Goal: Task Accomplishment & Management: Manage account settings

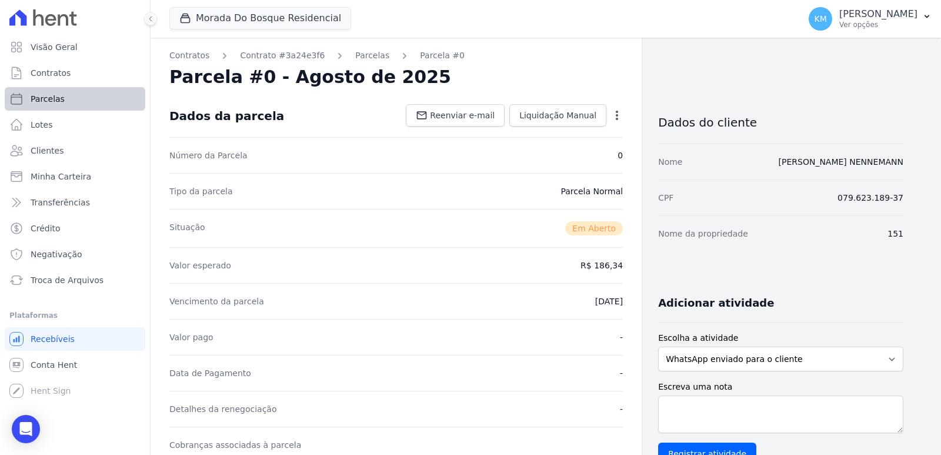
scroll to position [351, 0]
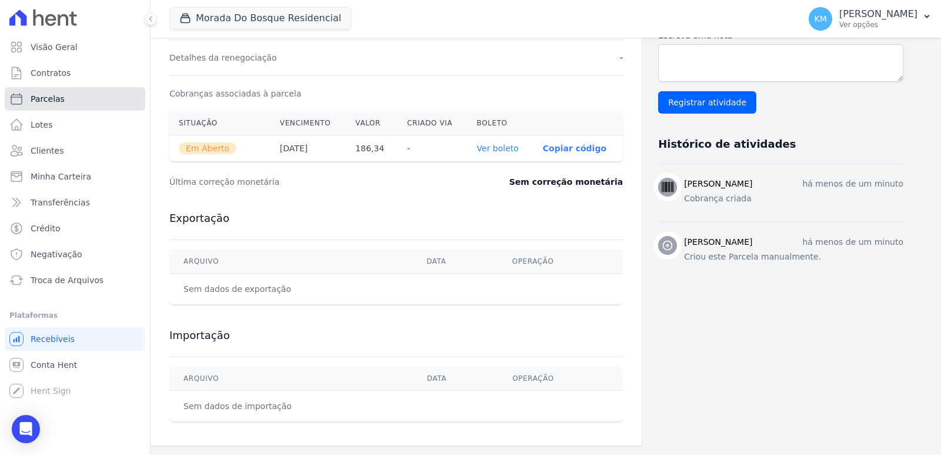
click at [55, 105] on link "Parcelas" at bounding box center [75, 99] width 141 height 24
click at [54, 105] on link "Parcelas" at bounding box center [75, 99] width 141 height 24
select select
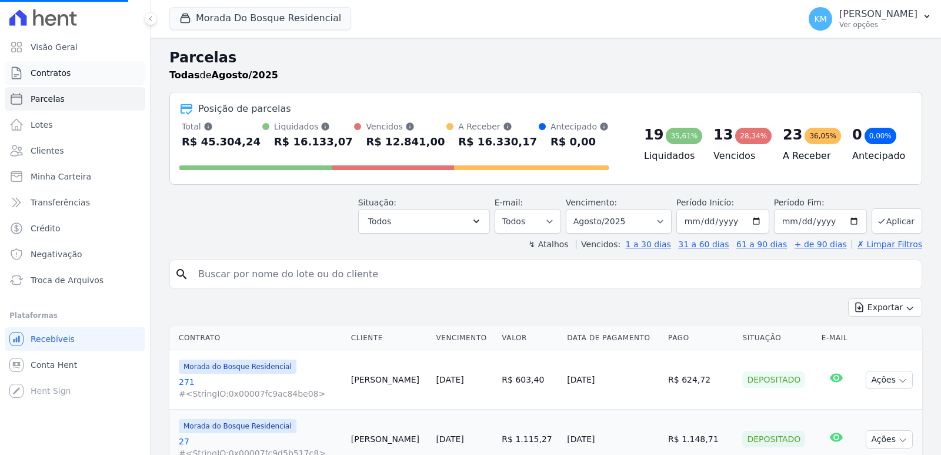
select select
click at [70, 69] on link "Contratos" at bounding box center [75, 73] width 141 height 24
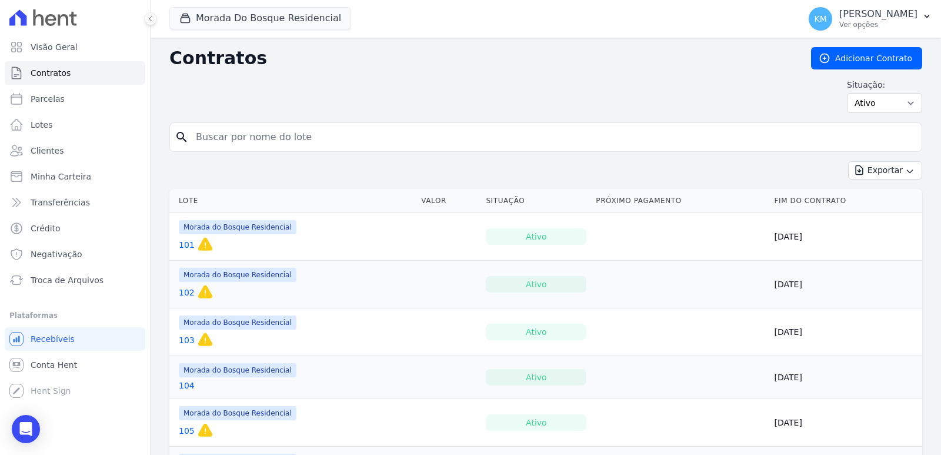
click at [207, 129] on input "search" at bounding box center [553, 137] width 728 height 24
click at [220, 145] on input "search" at bounding box center [553, 137] width 728 height 24
click at [214, 136] on input "search" at bounding box center [553, 137] width 728 height 24
type input "154"
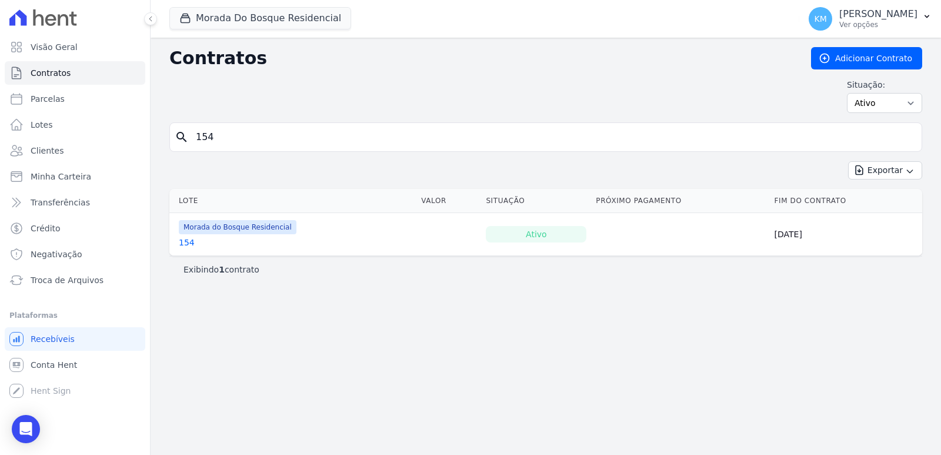
click at [182, 243] on link "154" at bounding box center [187, 242] width 16 height 12
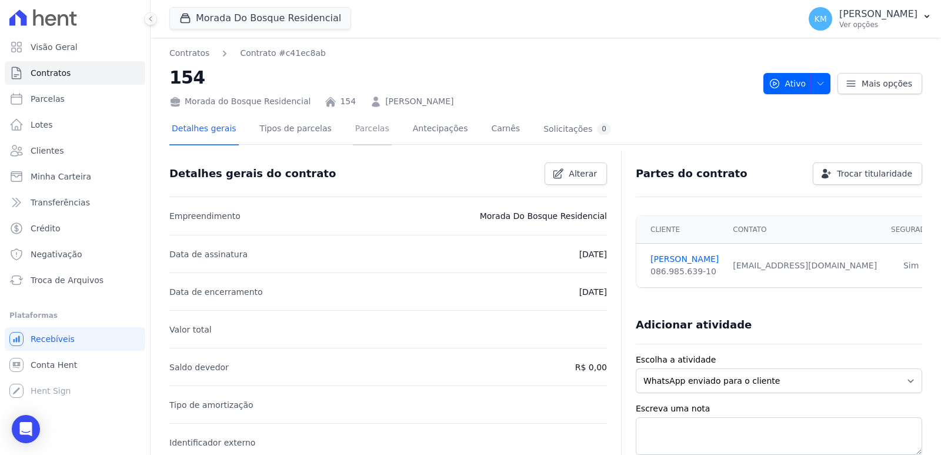
click at [366, 125] on link "Parcelas" at bounding box center [372, 129] width 39 height 31
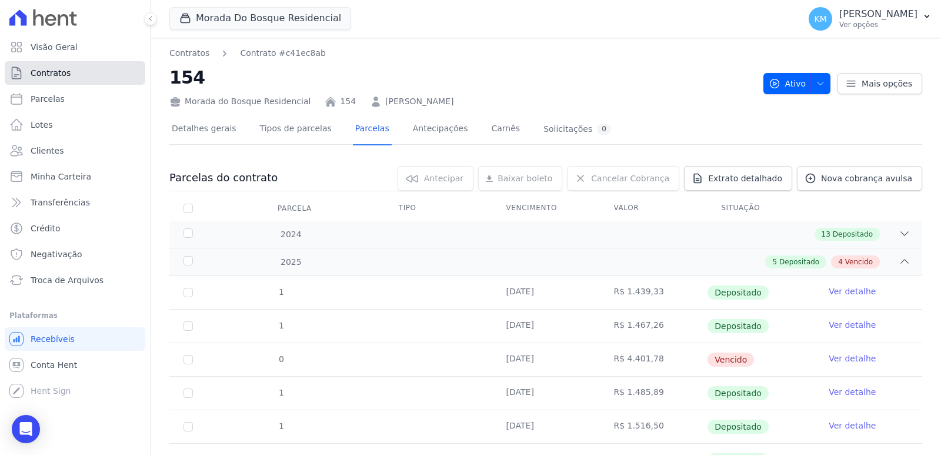
click at [113, 72] on link "Contratos" at bounding box center [75, 73] width 141 height 24
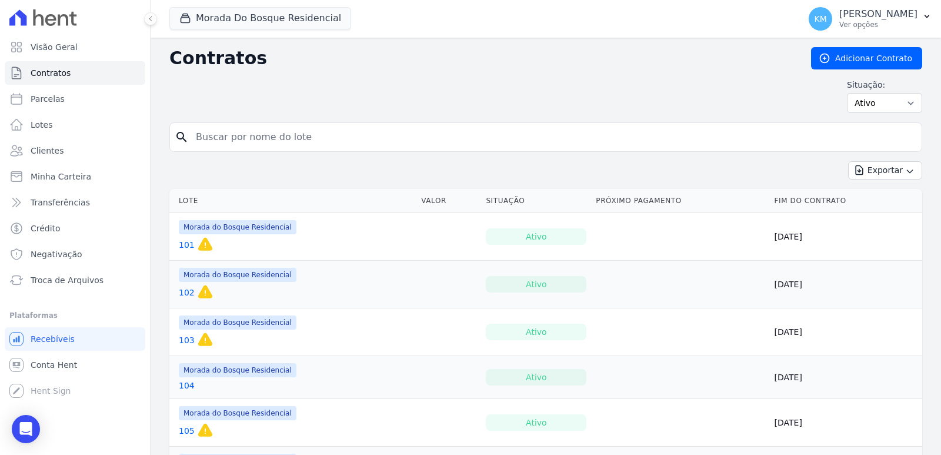
drag, startPoint x: 273, startPoint y: 151, endPoint x: 258, endPoint y: 142, distance: 16.8
click at [260, 144] on form "search" at bounding box center [545, 141] width 753 height 39
click at [258, 142] on input "search" at bounding box center [553, 137] width 728 height 24
type input "46"
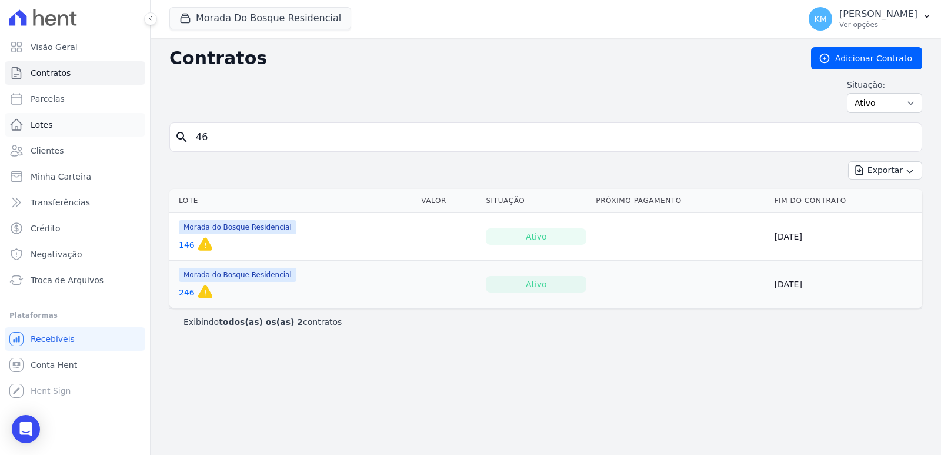
drag, startPoint x: 229, startPoint y: 136, endPoint x: 25, endPoint y: 121, distance: 204.1
click at [25, 121] on div "Visão Geral Contratos [GEOGRAPHIC_DATA] Lotes Clientes Minha Carteira Transferê…" at bounding box center [470, 227] width 941 height 455
type input "307"
click at [189, 247] on link "307" at bounding box center [187, 245] width 16 height 12
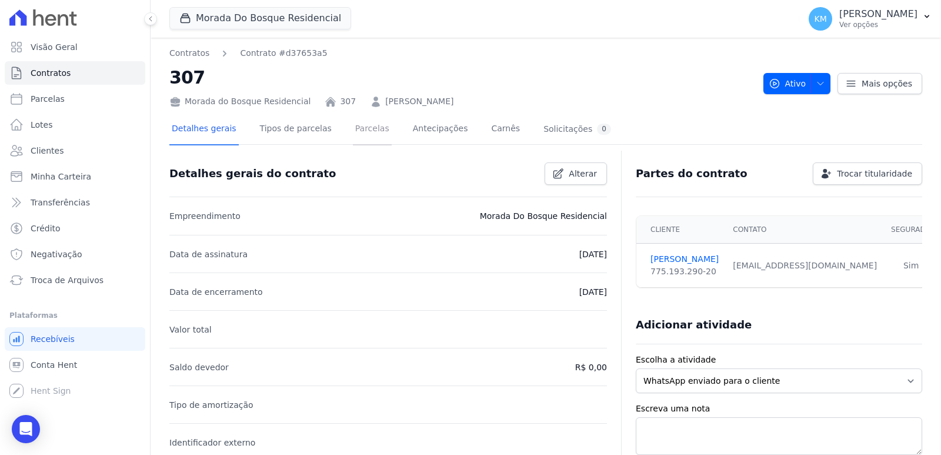
click at [353, 129] on link "Parcelas" at bounding box center [372, 129] width 39 height 31
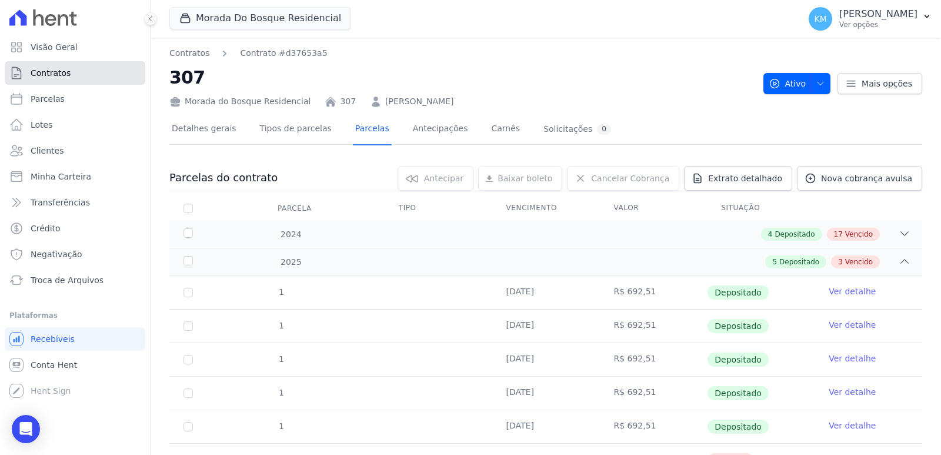
click at [66, 75] on span "Contratos" at bounding box center [51, 73] width 40 height 12
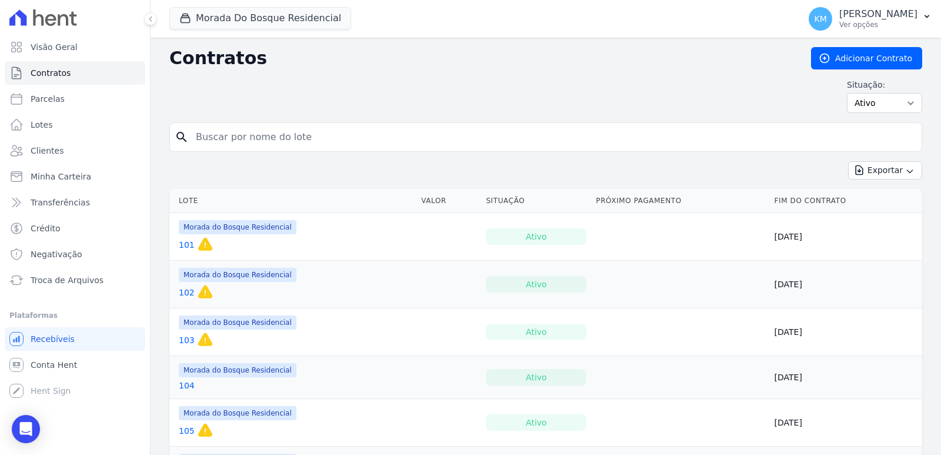
click at [217, 139] on input "search" at bounding box center [553, 137] width 728 height 24
type input "75"
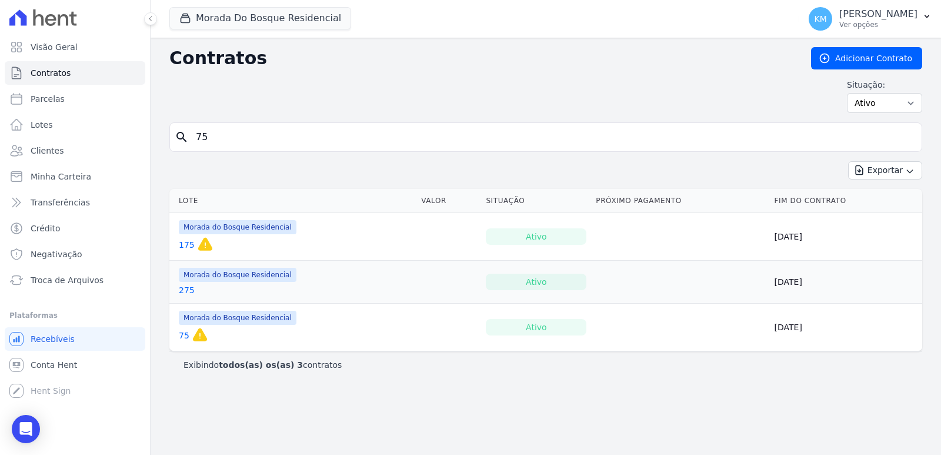
click at [185, 335] on link "75" at bounding box center [184, 335] width 11 height 12
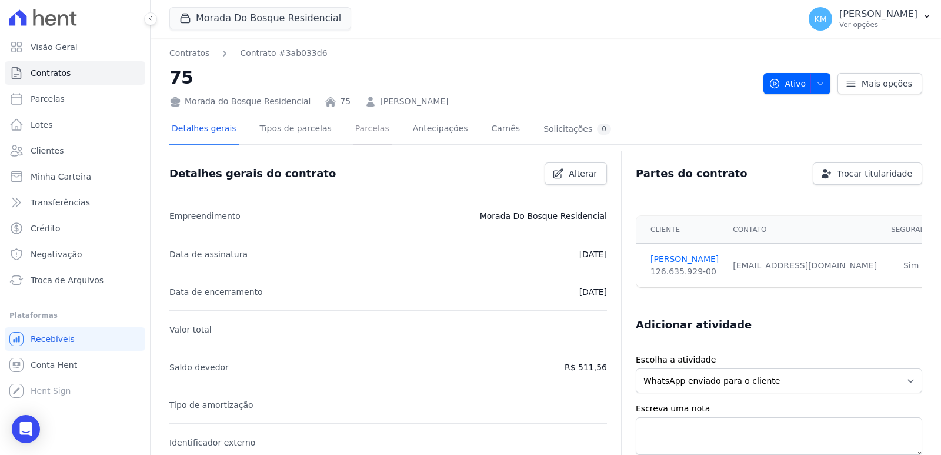
click at [355, 130] on link "Parcelas" at bounding box center [372, 129] width 39 height 31
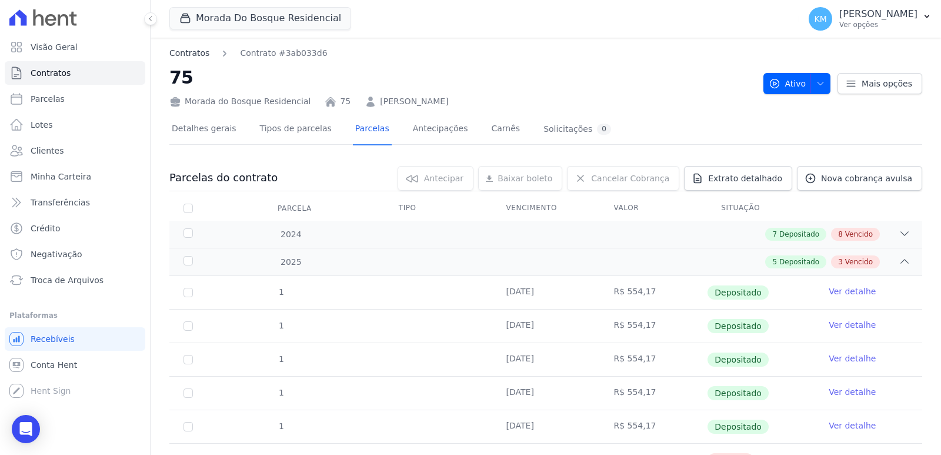
click at [188, 55] on link "Contratos" at bounding box center [189, 53] width 40 height 12
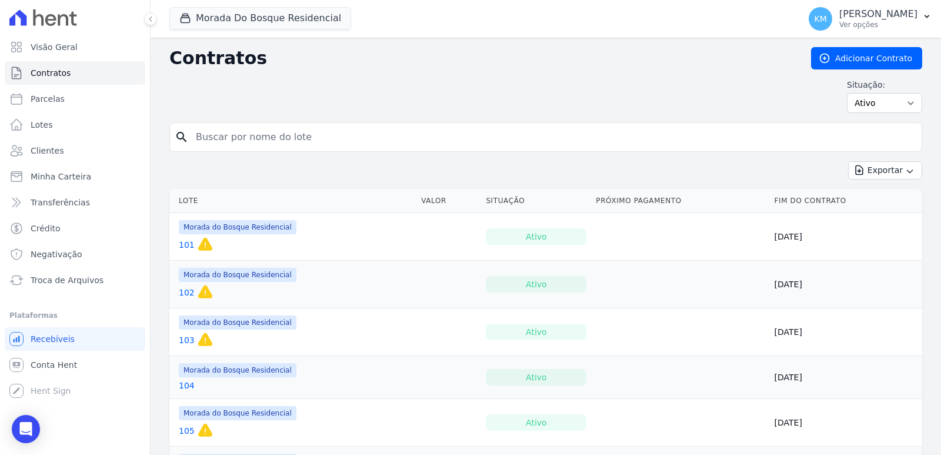
drag, startPoint x: 220, startPoint y: 141, endPoint x: 184, endPoint y: 141, distance: 35.9
click at [185, 141] on div "search" at bounding box center [545, 136] width 753 height 29
type input "281"
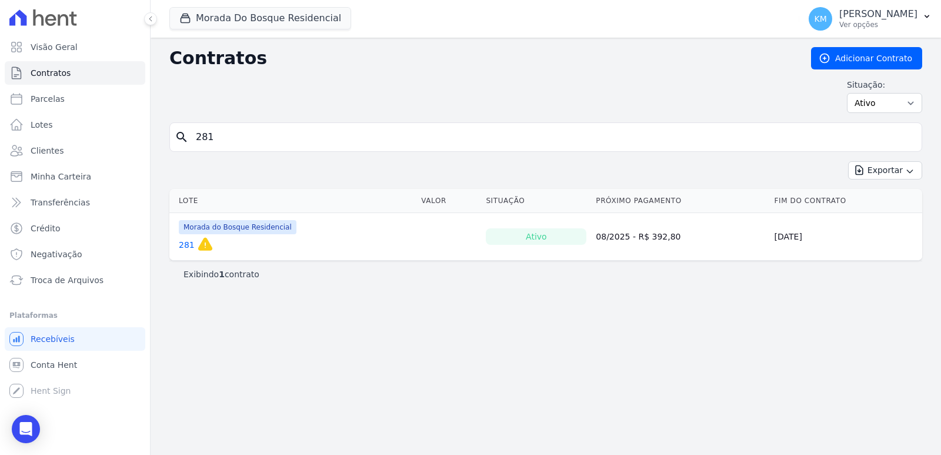
click at [181, 245] on link "281" at bounding box center [187, 245] width 16 height 12
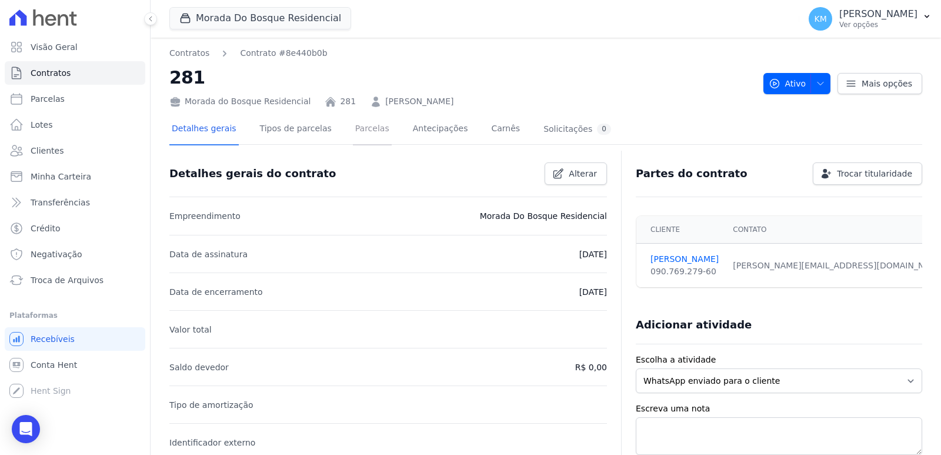
click at [357, 133] on link "Parcelas" at bounding box center [372, 129] width 39 height 31
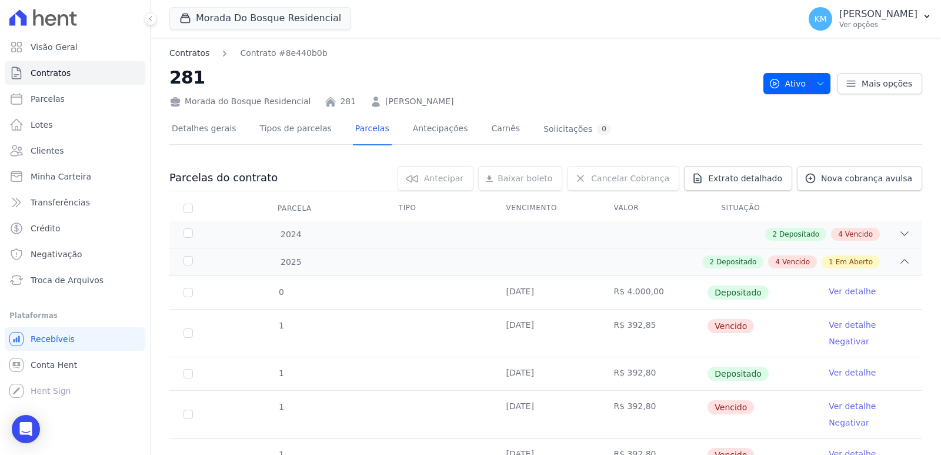
click at [192, 52] on link "Contratos" at bounding box center [189, 53] width 40 height 12
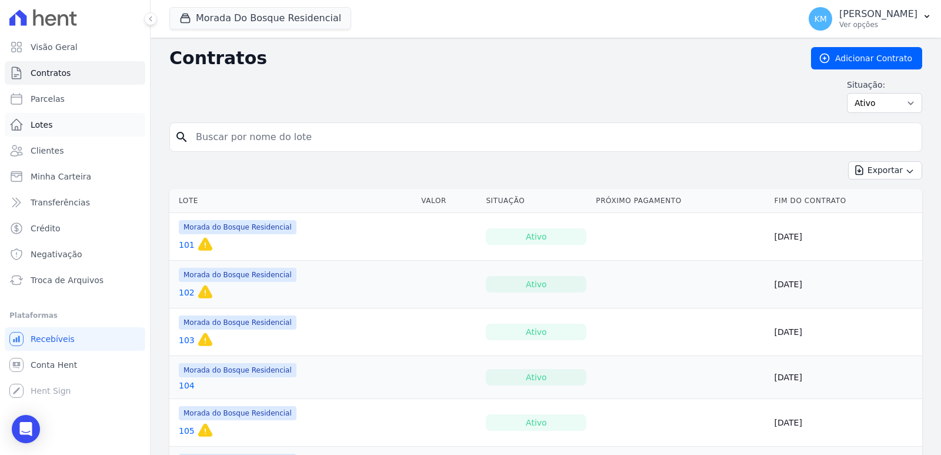
click at [121, 135] on div "Visão Geral Contratos [GEOGRAPHIC_DATA] Lotes Clientes Minha Carteira Transferê…" at bounding box center [470, 227] width 941 height 455
type input "61"
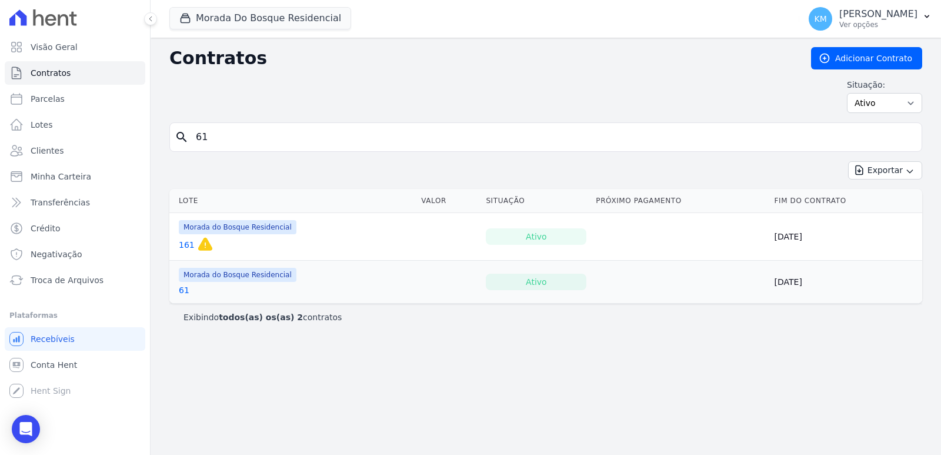
click at [182, 288] on link "61" at bounding box center [184, 290] width 11 height 12
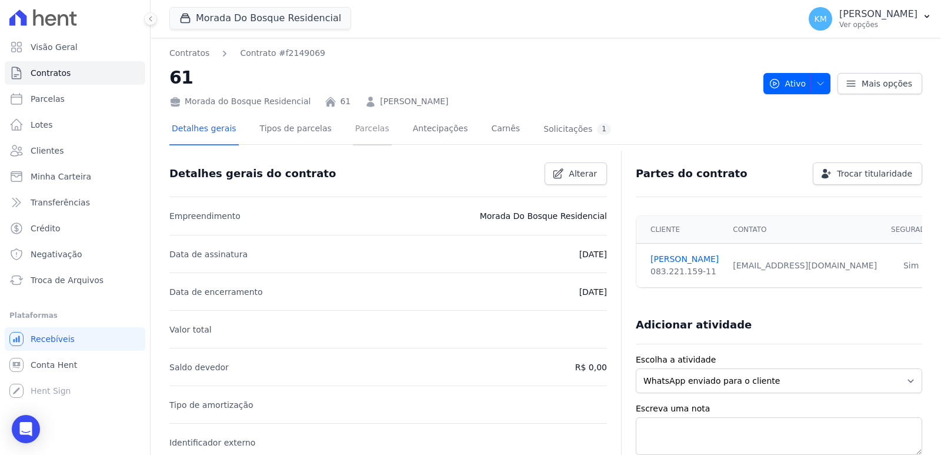
click at [362, 132] on link "Parcelas" at bounding box center [372, 129] width 39 height 31
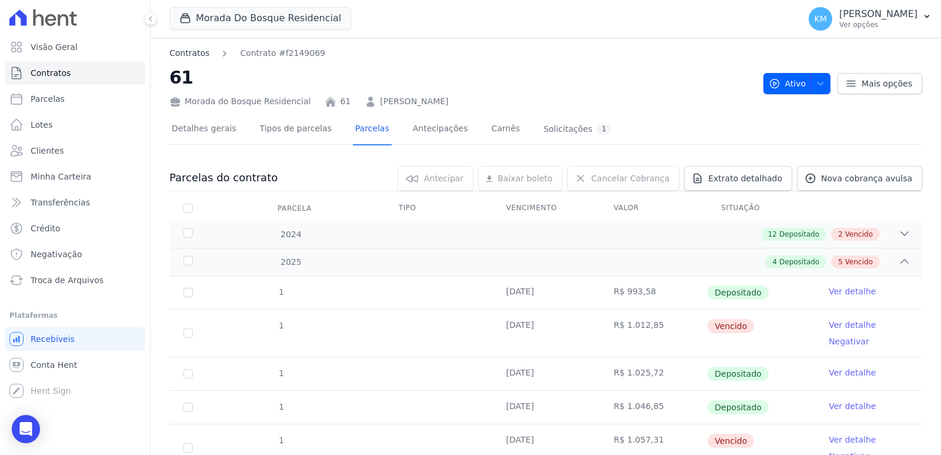
click at [190, 58] on link "Contratos" at bounding box center [189, 53] width 40 height 12
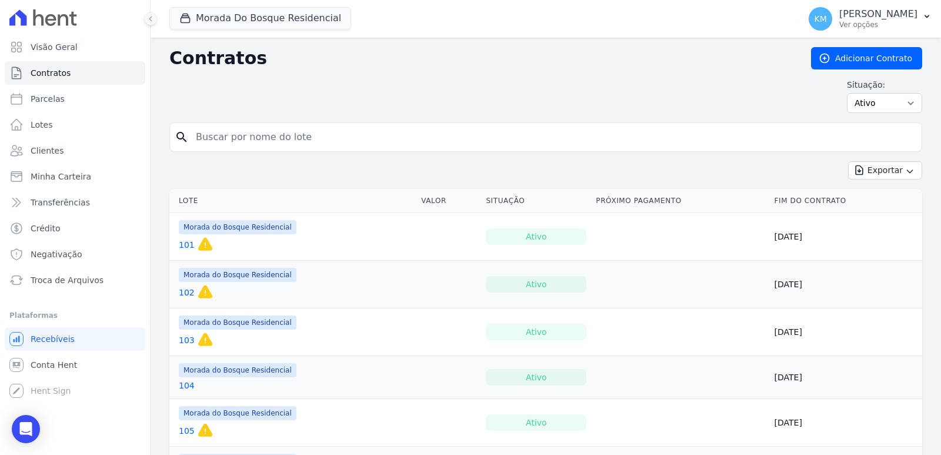
click at [229, 148] on div "search" at bounding box center [545, 136] width 753 height 29
click at [228, 138] on input "search" at bounding box center [553, 137] width 728 height 24
type input "258"
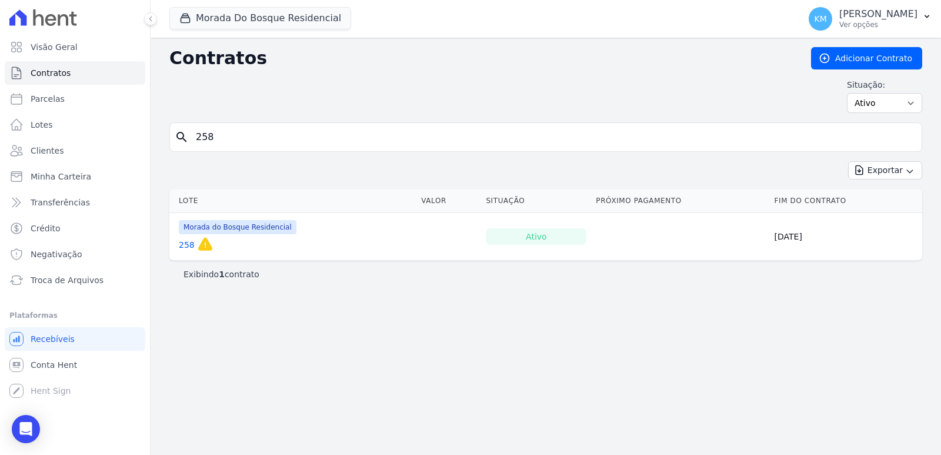
click at [188, 249] on link "258" at bounding box center [187, 245] width 16 height 12
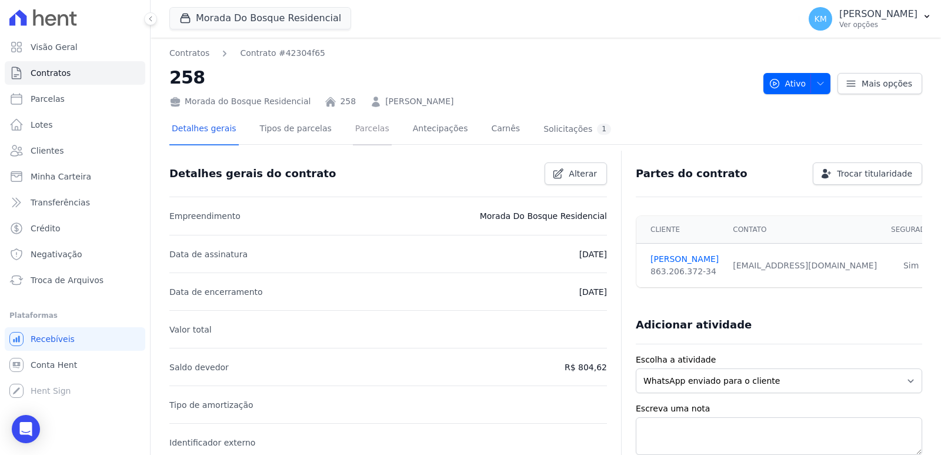
click at [353, 128] on link "Parcelas" at bounding box center [372, 129] width 39 height 31
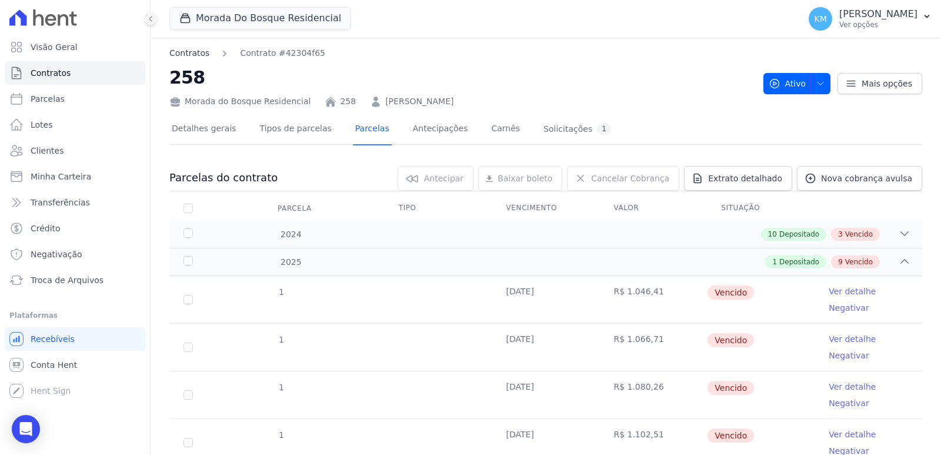
click at [186, 55] on link "Contratos" at bounding box center [189, 53] width 40 height 12
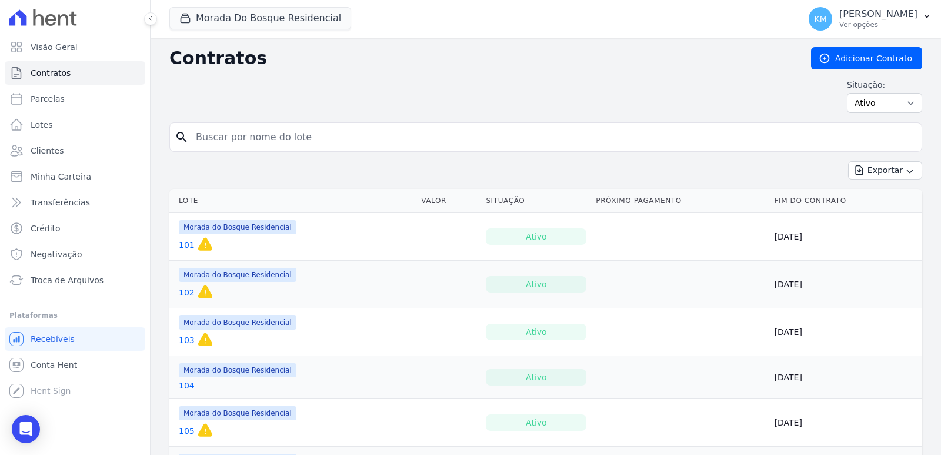
click at [243, 140] on input "search" at bounding box center [553, 137] width 728 height 24
type input "109"
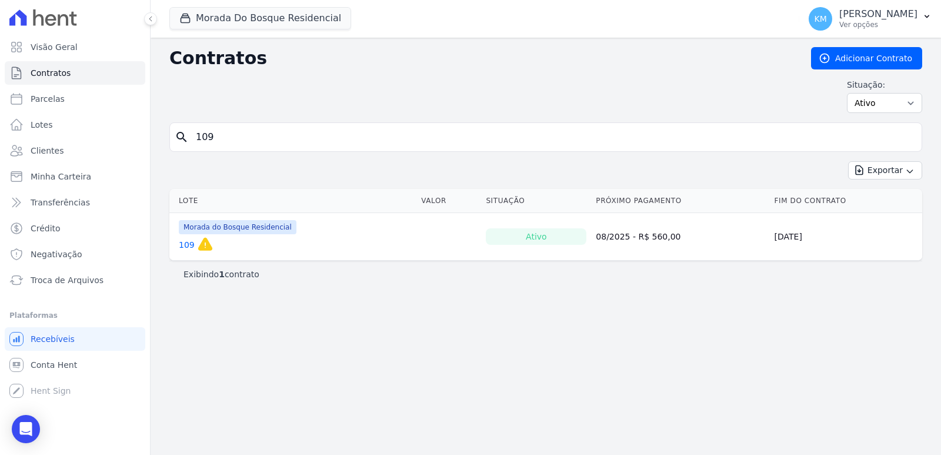
click at [181, 245] on link "109" at bounding box center [187, 245] width 16 height 12
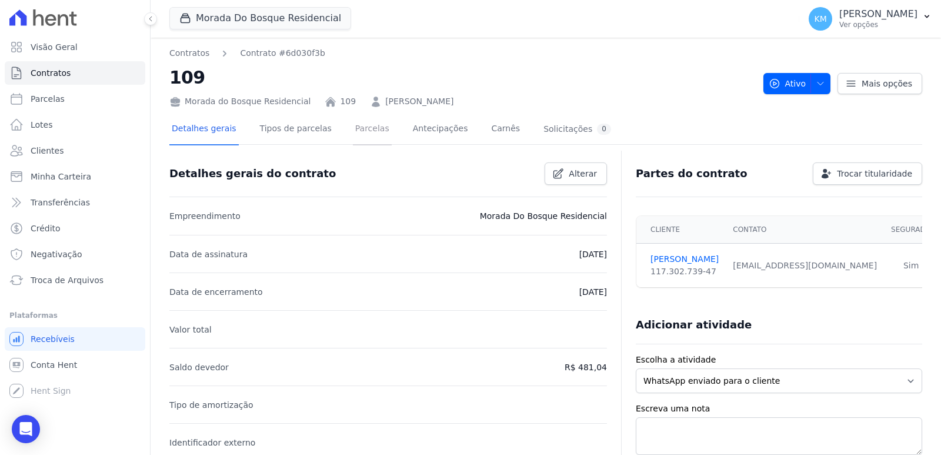
click at [372, 133] on link "Parcelas" at bounding box center [372, 129] width 39 height 31
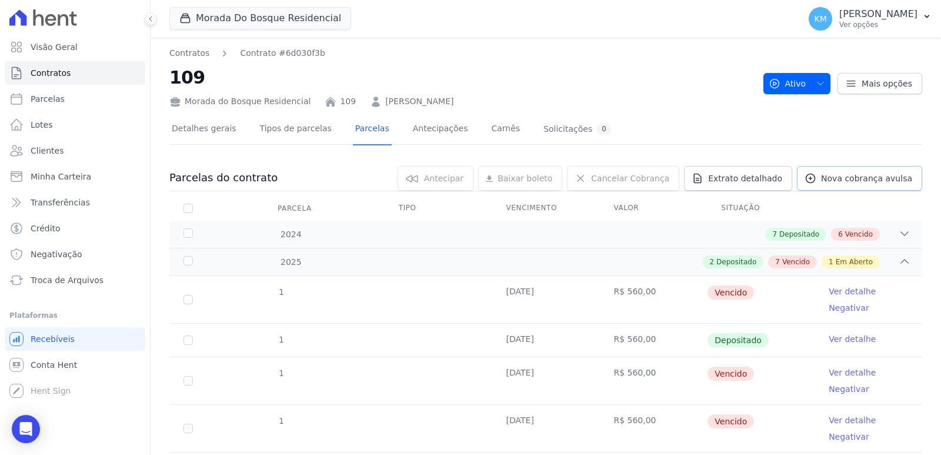
click at [860, 175] on span "Nova cobrança avulsa" at bounding box center [866, 178] width 91 height 12
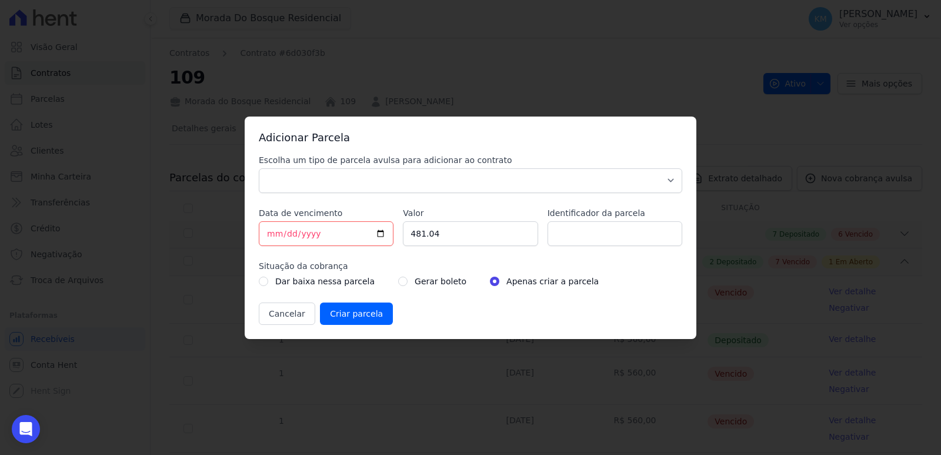
drag, startPoint x: 351, startPoint y: 198, endPoint x: 337, endPoint y: 194, distance: 14.1
click at [349, 200] on div "Escolha um tipo de parcela avulsa para adicionar ao contrato Parcela Normal Sin…" at bounding box center [470, 239] width 423 height 171
click at [329, 184] on select "Parcela Normal Sinal Caução Intercalada Chaves Pré Chaves Pós Chaves Taxas Quit…" at bounding box center [470, 180] width 423 height 25
select select "standard"
click at [259, 168] on select "Parcela Normal Sinal Caução Intercalada Chaves Pré Chaves Pós Chaves Taxas Quit…" at bounding box center [470, 180] width 423 height 25
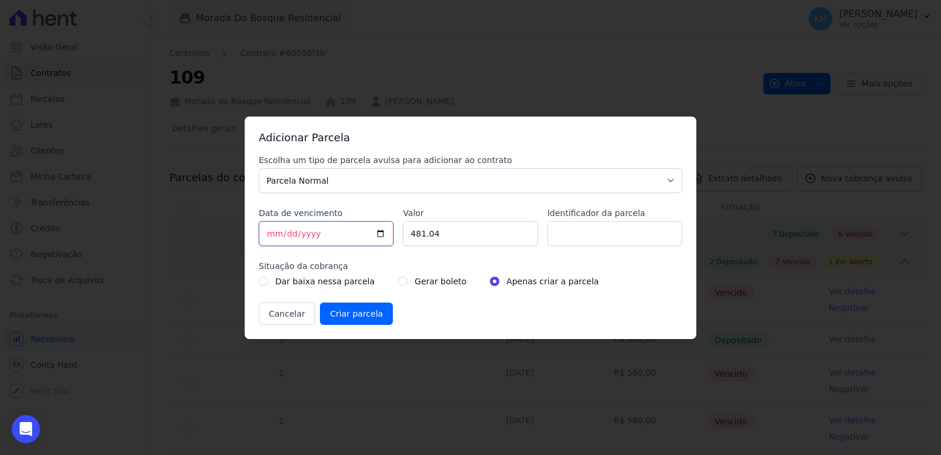
click at [266, 237] on input "[DATE]" at bounding box center [326, 233] width 135 height 25
click at [276, 180] on select "Parcela Normal Sinal Caução Intercalada Chaves Pré Chaves Pós Chaves Taxas Quit…" at bounding box center [470, 180] width 423 height 25
click at [278, 179] on select "Parcela Normal Sinal Caução Intercalada Chaves Pré Chaves Pós Chaves Taxas Quit…" at bounding box center [470, 180] width 423 height 25
click at [271, 230] on input "[DATE]" at bounding box center [326, 233] width 135 height 25
click at [265, 234] on input "[DATE]" at bounding box center [326, 233] width 135 height 25
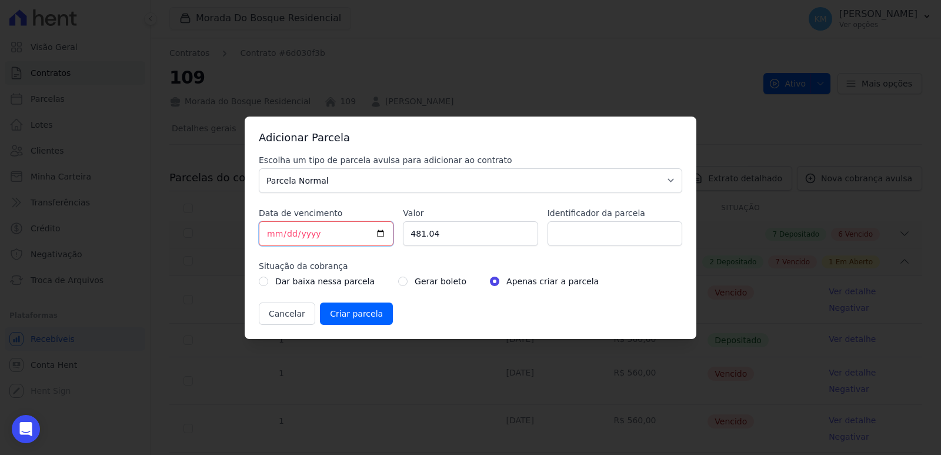
type input "[DATE]"
click at [441, 243] on input "481.04" at bounding box center [470, 233] width 135 height 25
drag, startPoint x: 405, startPoint y: 242, endPoint x: 378, endPoint y: 241, distance: 26.5
click at [378, 241] on div "Escolha um tipo de parcela avulsa para adicionar ao contrato Parcela Normal Sin…" at bounding box center [470, 239] width 423 height 171
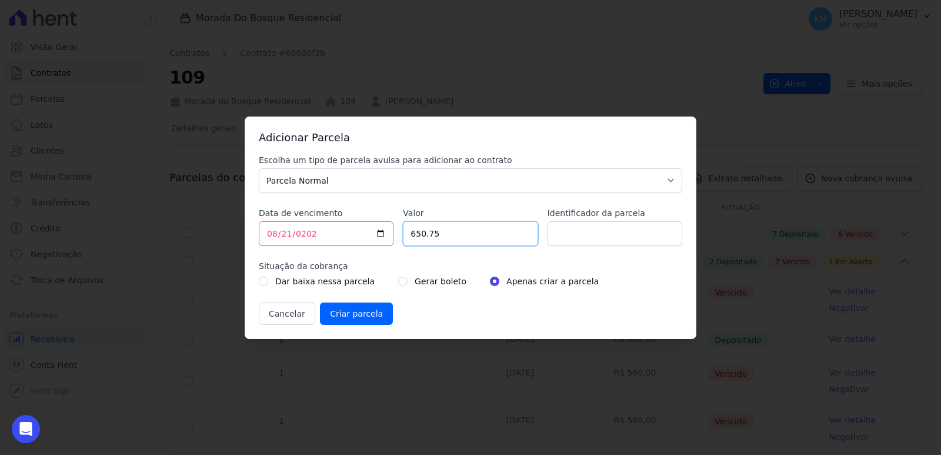
type input "650.75"
click at [604, 233] on input "Identificador da parcela" at bounding box center [614, 233] width 135 height 25
click at [613, 231] on input "Identificador da parcela" at bounding box center [614, 233] width 135 height 25
type input "109009H"
drag, startPoint x: 399, startPoint y: 281, endPoint x: 393, endPoint y: 280, distance: 5.9
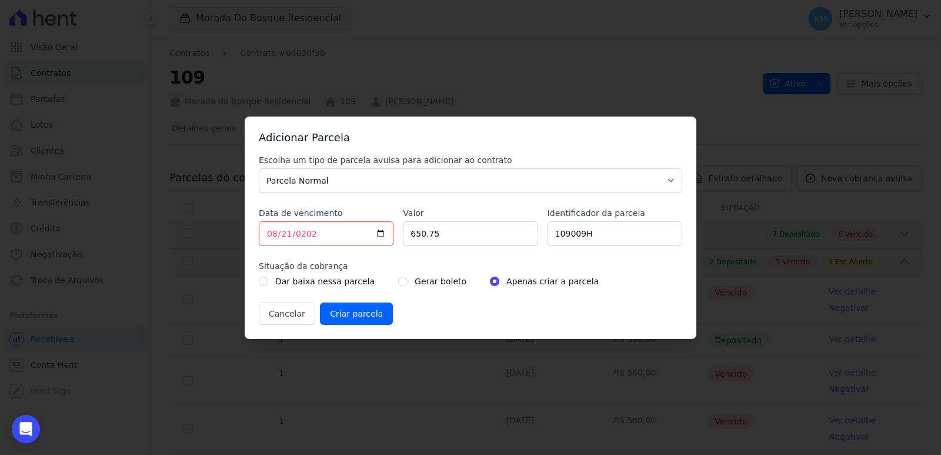
click at [398, 280] on div "Gerar boleto" at bounding box center [432, 281] width 68 height 14
click at [398, 280] on input "radio" at bounding box center [402, 280] width 9 height 9
radio input "true"
click at [359, 305] on input "Criar parcela" at bounding box center [356, 313] width 73 height 22
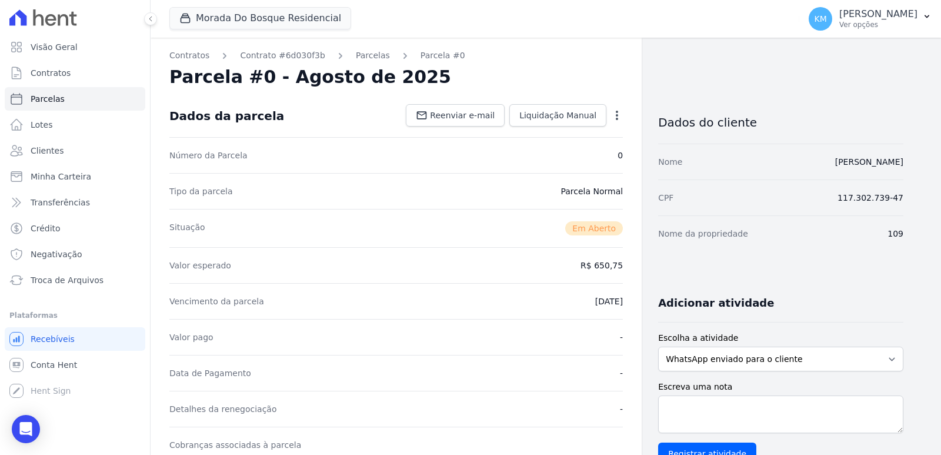
scroll to position [351, 0]
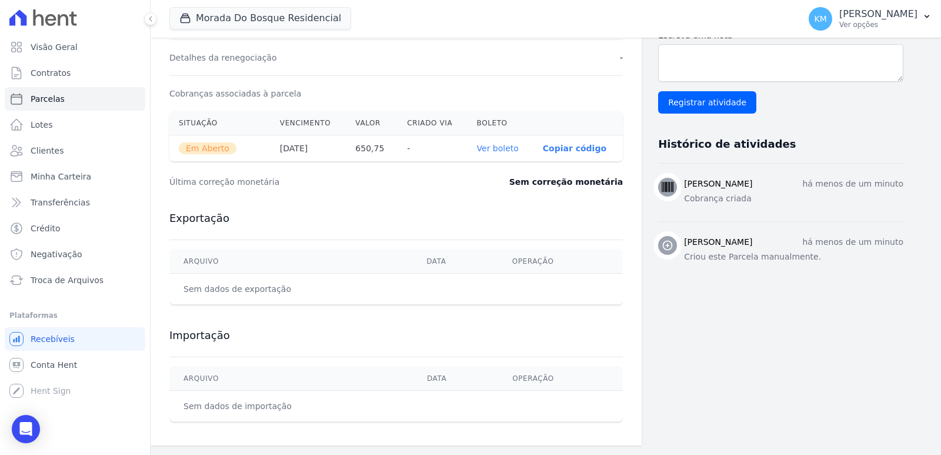
click at [496, 156] on th "Ver boleto" at bounding box center [500, 148] width 66 height 26
click at [490, 149] on link "Ver boleto" at bounding box center [498, 147] width 42 height 9
